Goal: Find specific page/section: Find specific page/section

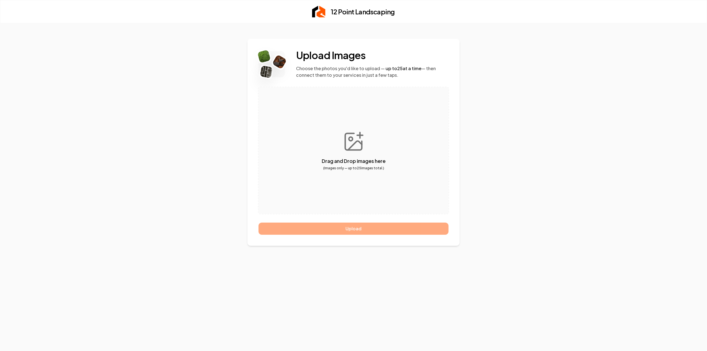
click at [520, 162] on div "Upload Images Choose the photos you'd like to upload — up to 25 at a time — the…" at bounding box center [353, 187] width 707 height 328
